Goal: Find specific page/section: Find specific page/section

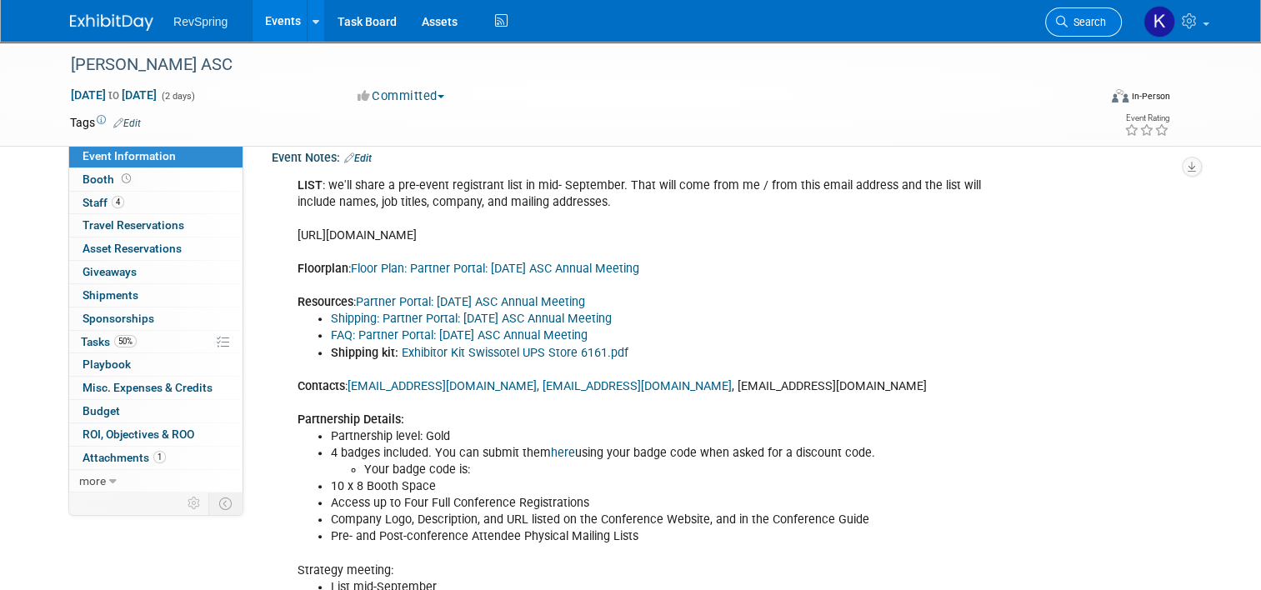
click at [1079, 28] on span "Search" at bounding box center [1087, 22] width 38 height 13
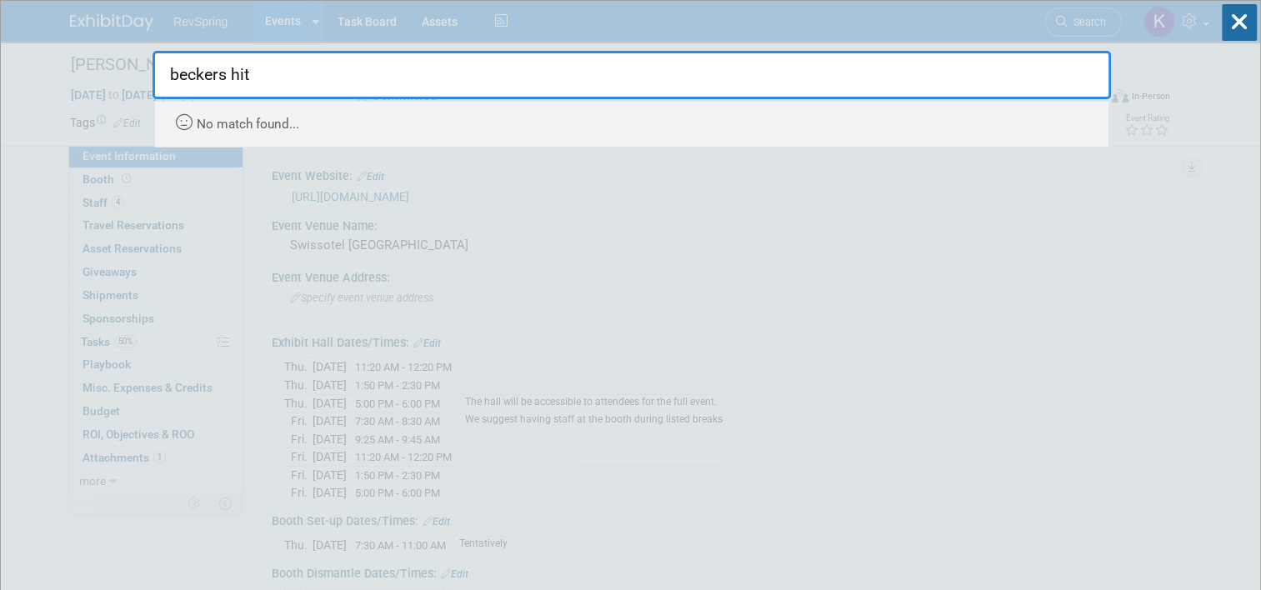
type input "beckers hit"
click at [215, 22] on div "beckers hit Recently Viewed Events: Becker's ASC In-Person Oct 16, 2025 to Oct …" at bounding box center [632, 74] width 959 height 147
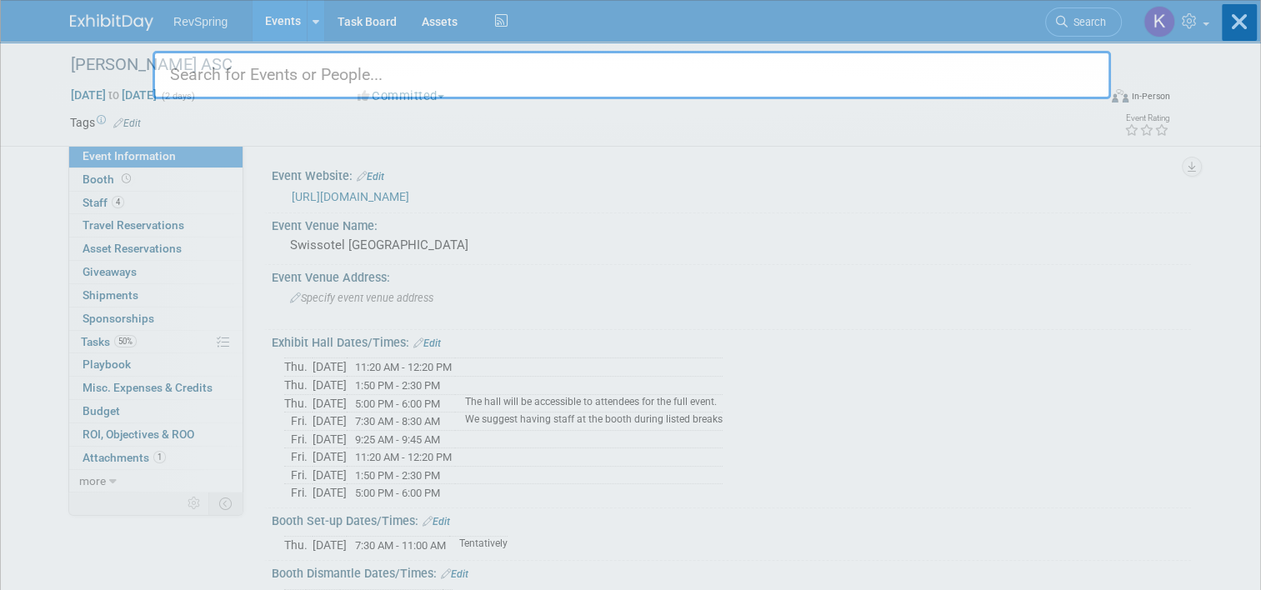
click at [278, 22] on body "RevSpring Events Add Event Bulk Upload Events Shareable Event Boards Recently V…" at bounding box center [630, 295] width 1261 height 590
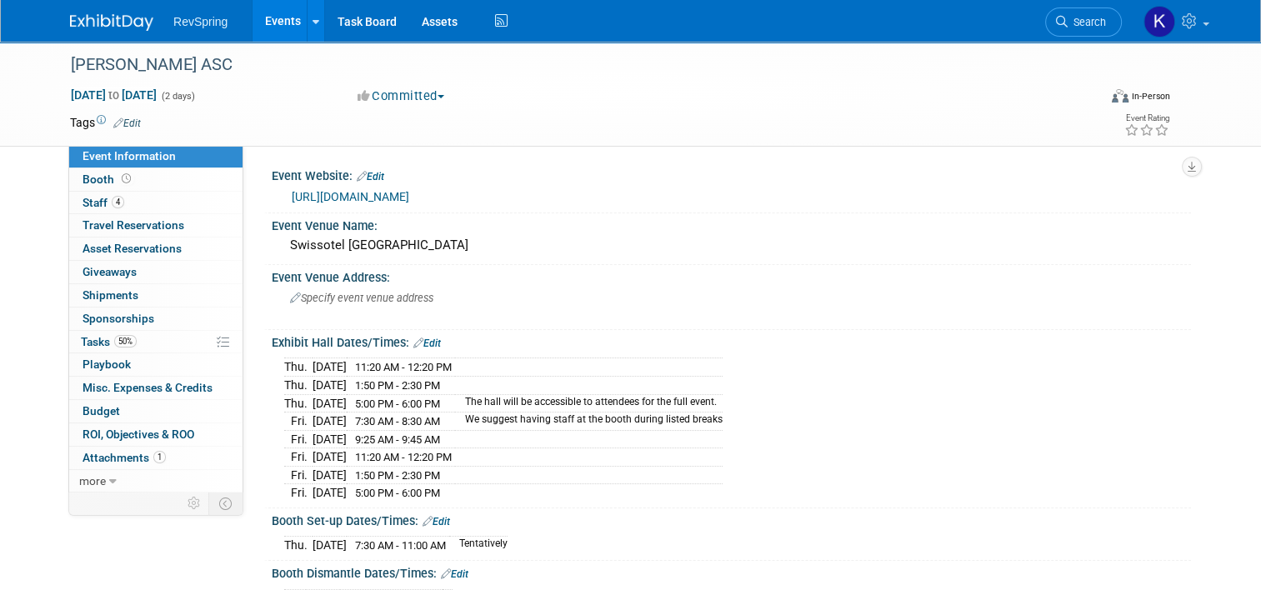
click at [253, 18] on link "Events" at bounding box center [283, 21] width 61 height 42
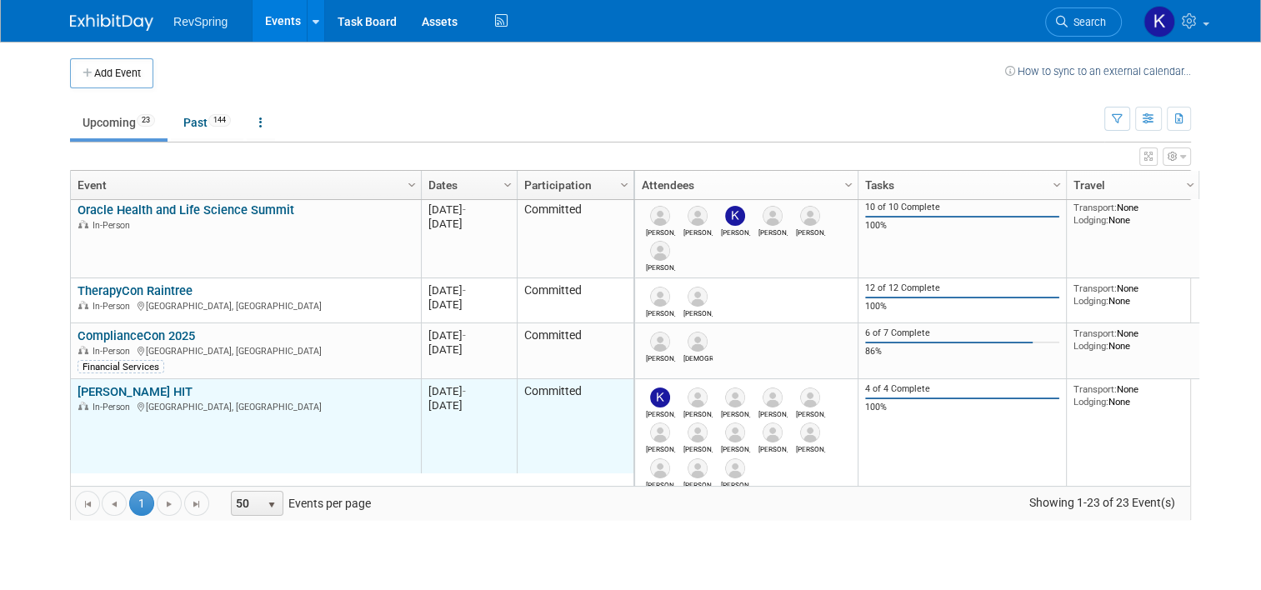
scroll to position [59, 0]
click at [99, 394] on link "[PERSON_NAME] HIT" at bounding box center [135, 390] width 115 height 15
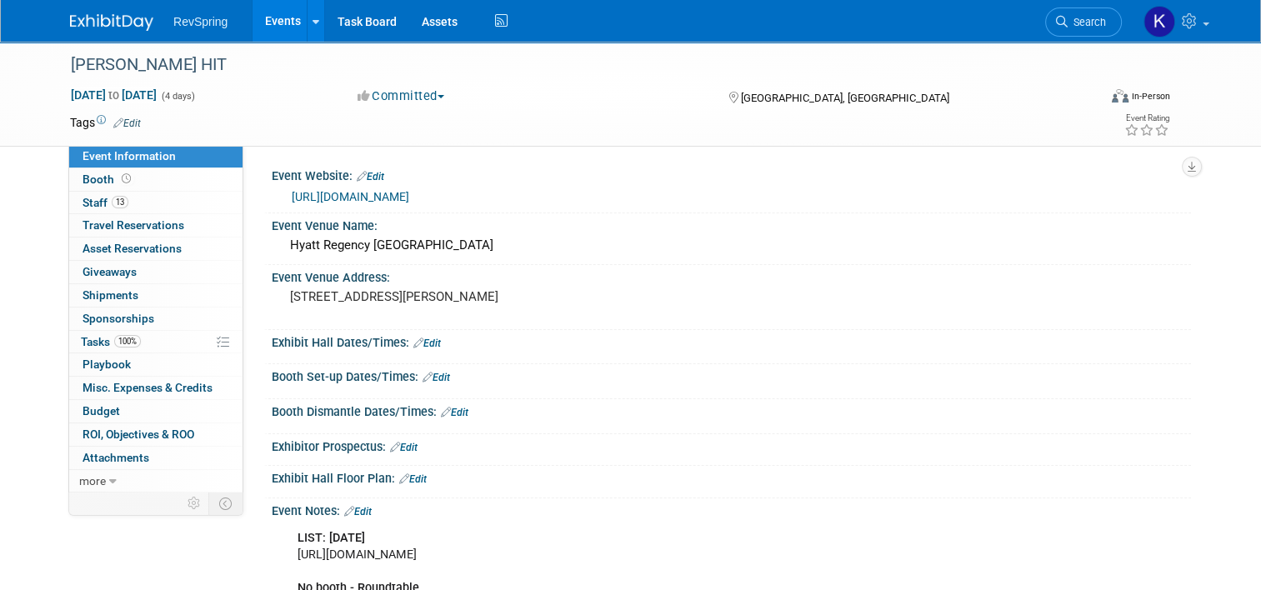
drag, startPoint x: 423, startPoint y: 193, endPoint x: 404, endPoint y: 193, distance: 18.3
